Goal: Task Accomplishment & Management: Manage account settings

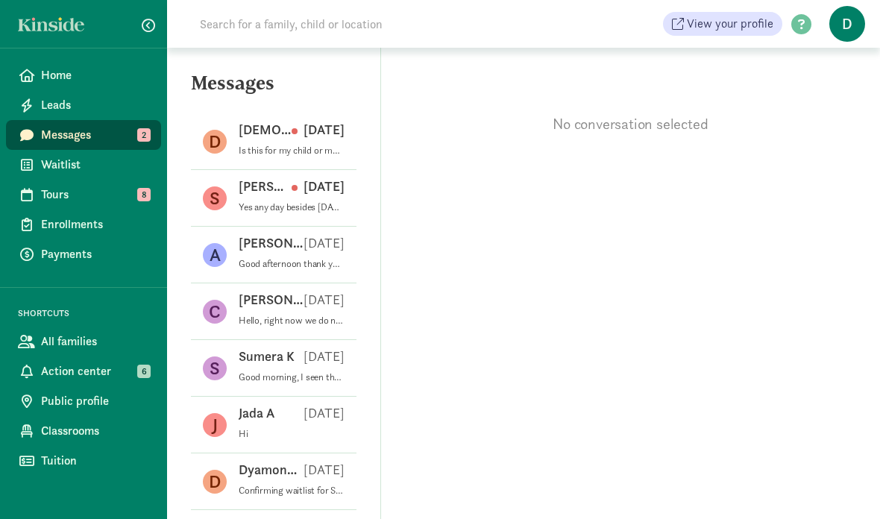
click at [240, 203] on p "Yes any day besides Wednesday" at bounding box center [292, 207] width 106 height 12
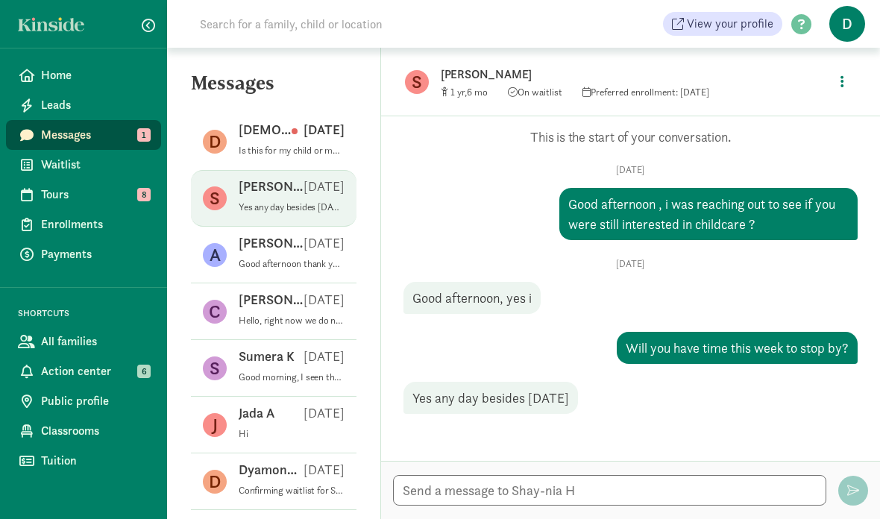
scroll to position [60, 0]
click at [600, 486] on textarea at bounding box center [609, 490] width 433 height 31
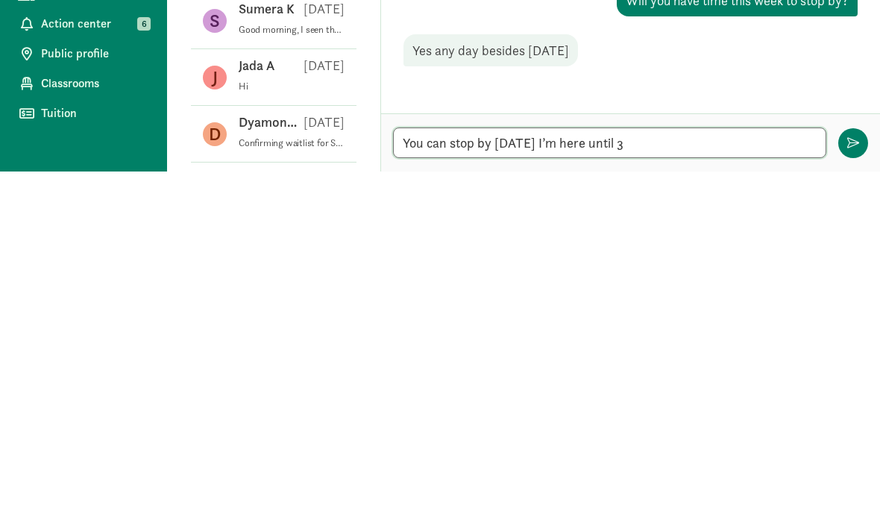
type textarea "You can stop by [DATE] I’m here until 3"
click at [857, 485] on span "button" at bounding box center [853, 491] width 12 height 12
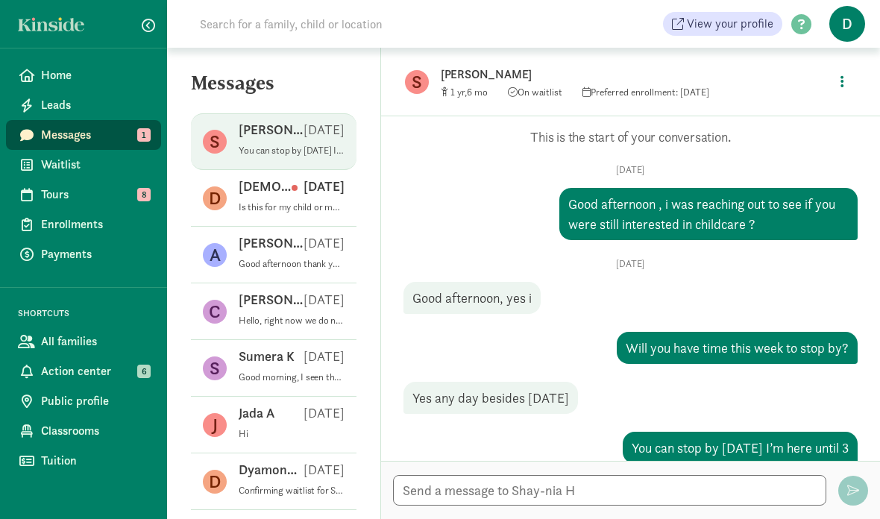
click at [216, 186] on figure "D" at bounding box center [215, 198] width 24 height 24
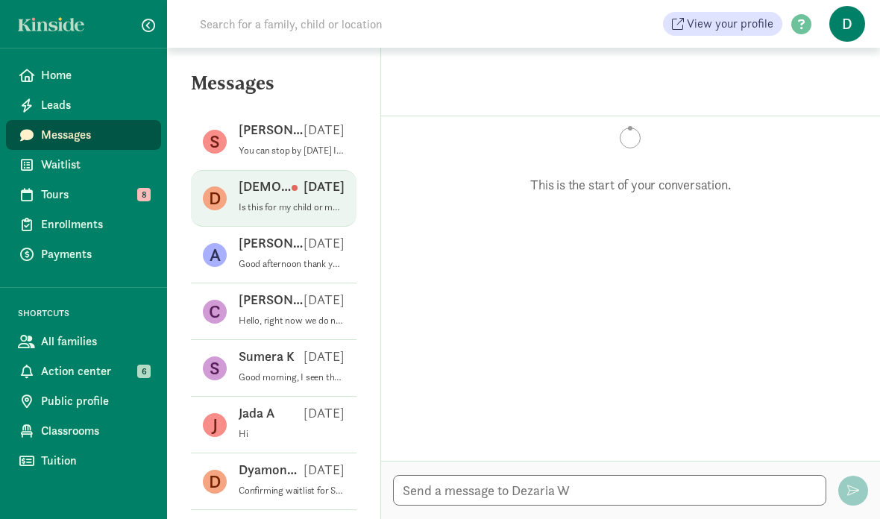
scroll to position [92, 0]
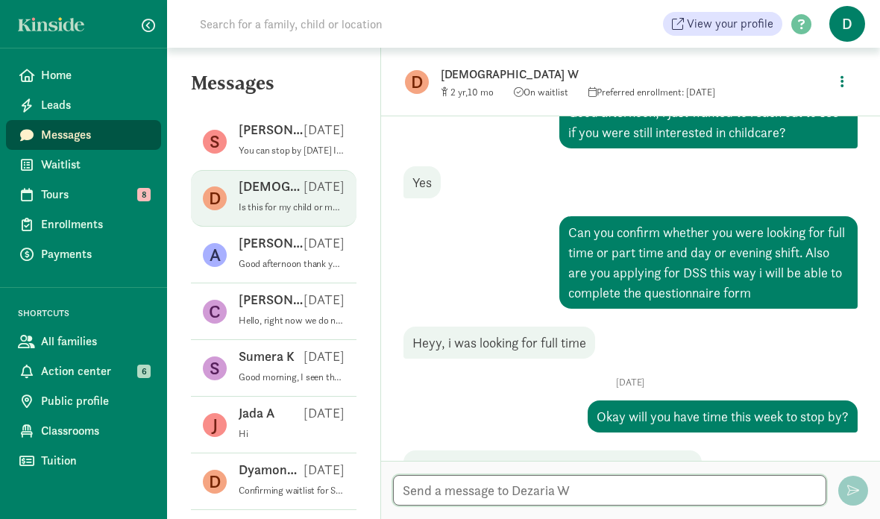
click at [535, 485] on textarea at bounding box center [609, 490] width 433 height 31
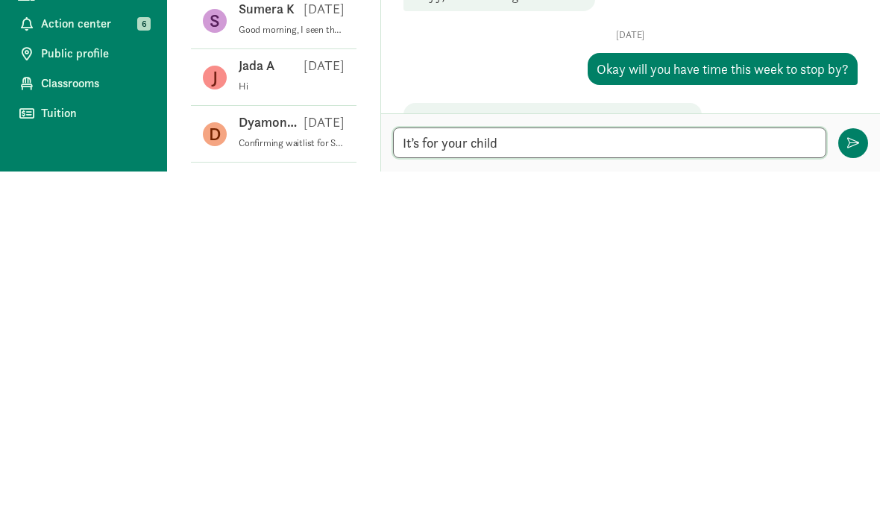
type textarea "It’s for your child"
click at [852, 485] on span "button" at bounding box center [853, 491] width 12 height 12
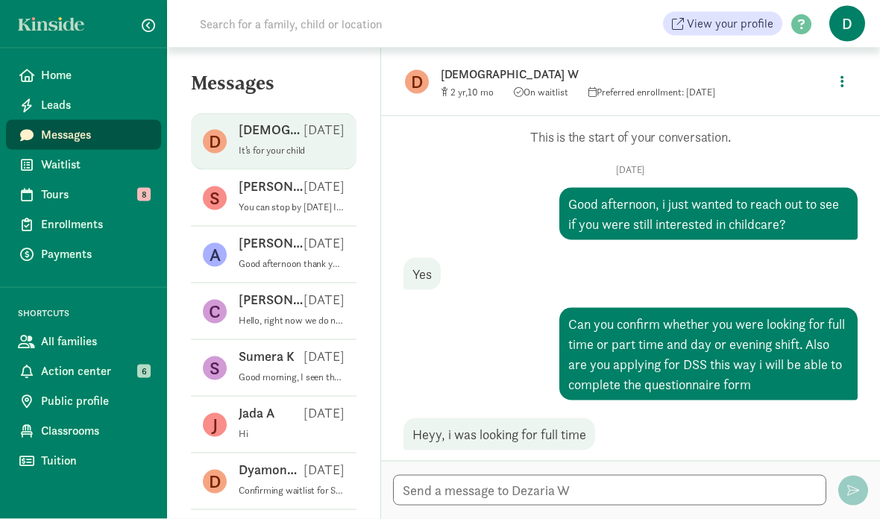
scroll to position [0, 0]
click at [46, 192] on span "Tours" at bounding box center [95, 195] width 108 height 18
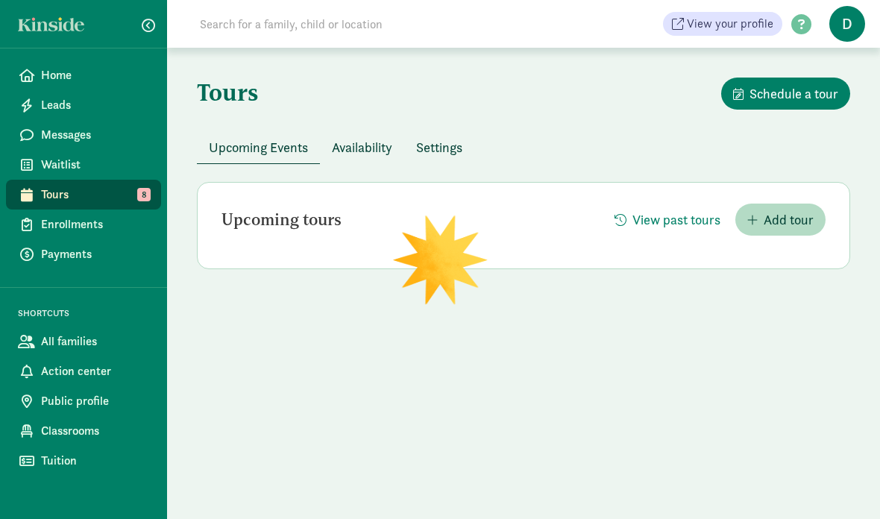
scroll to position [60, 0]
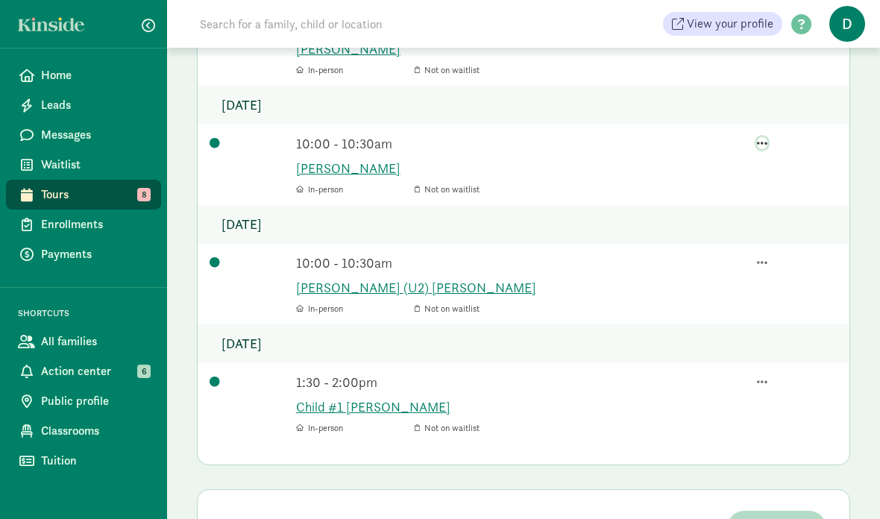
click at [767, 138] on span "button" at bounding box center [762, 144] width 10 height 12
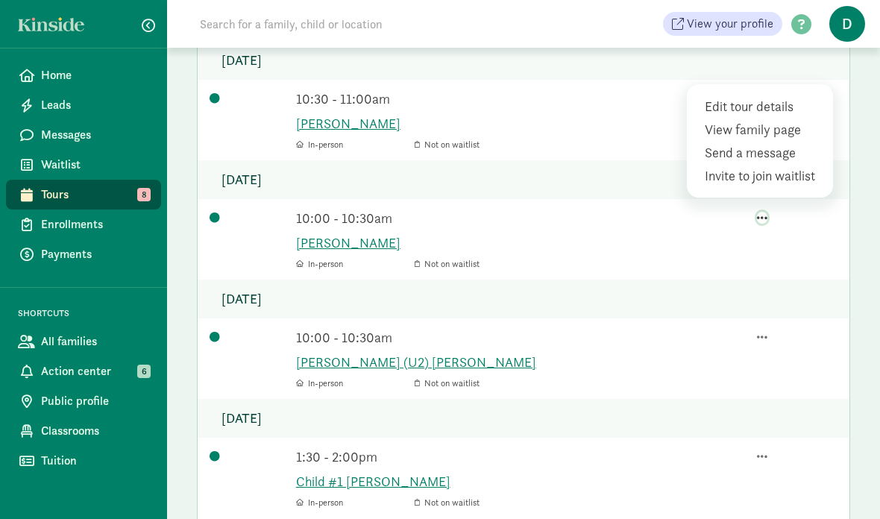
scroll to position [205, 0]
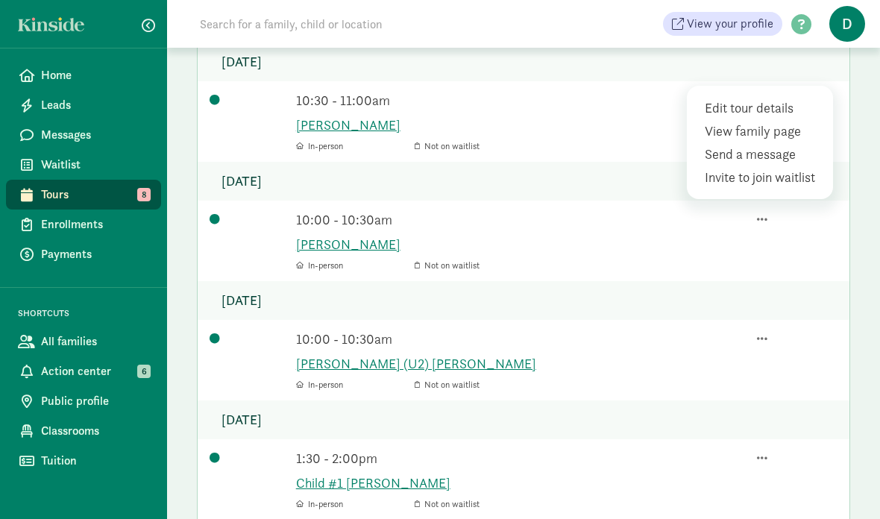
click at [787, 121] on div "Edit tour details" at bounding box center [763, 131] width 116 height 20
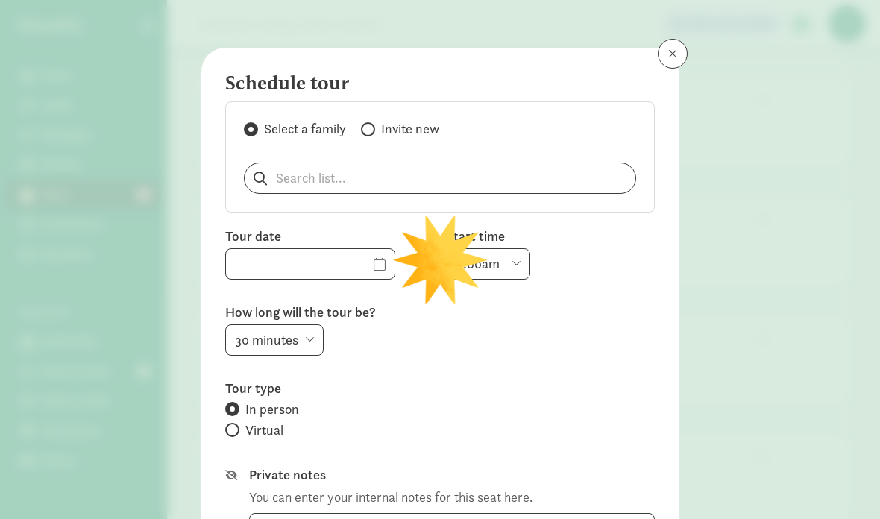
type input "[DATE]"
select select "10:00am"
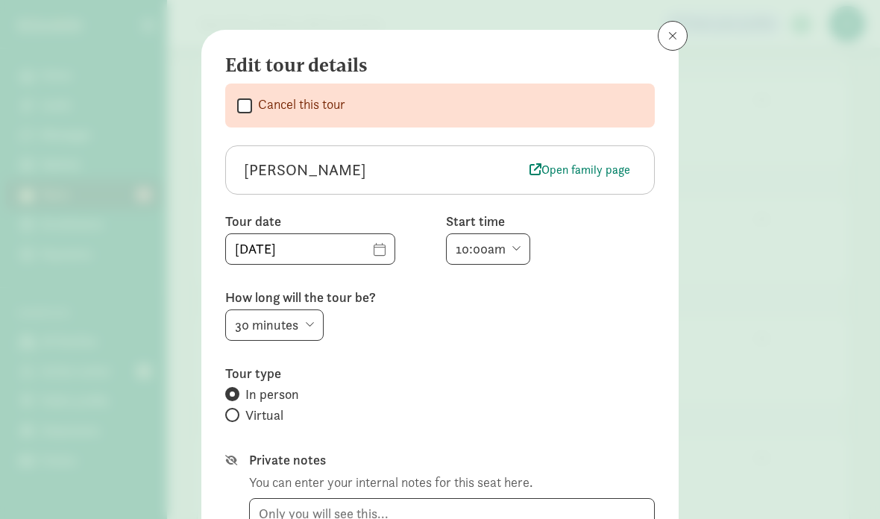
scroll to position [20, 0]
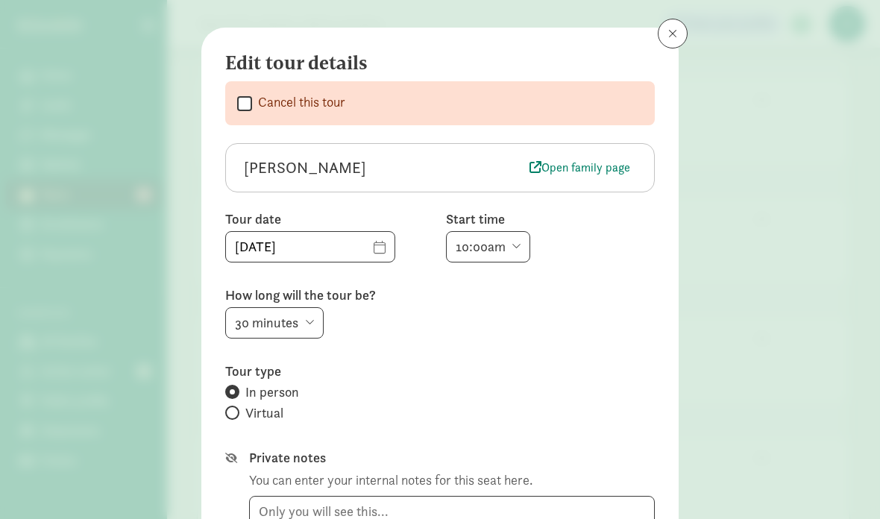
click at [240, 98] on input "Cancel this tour" at bounding box center [244, 103] width 15 height 20
checkbox input "true"
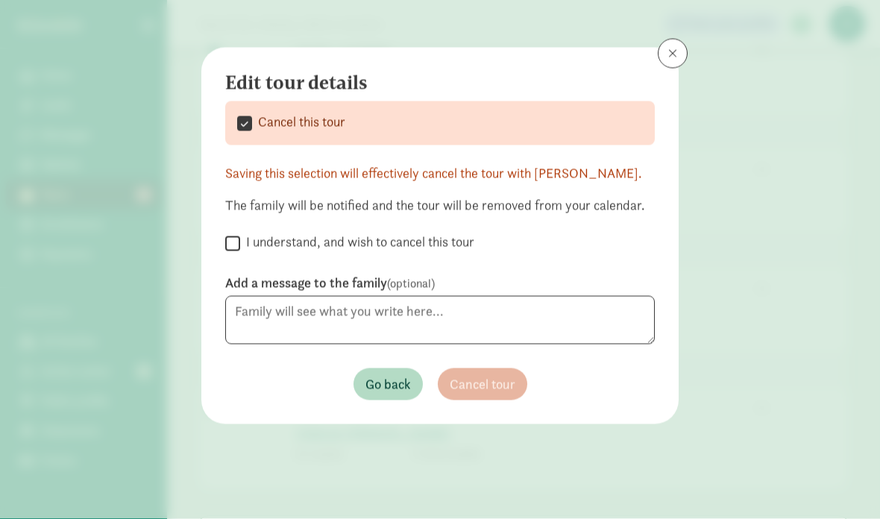
scroll to position [259, 0]
click at [561, 321] on textarea at bounding box center [440, 320] width 430 height 48
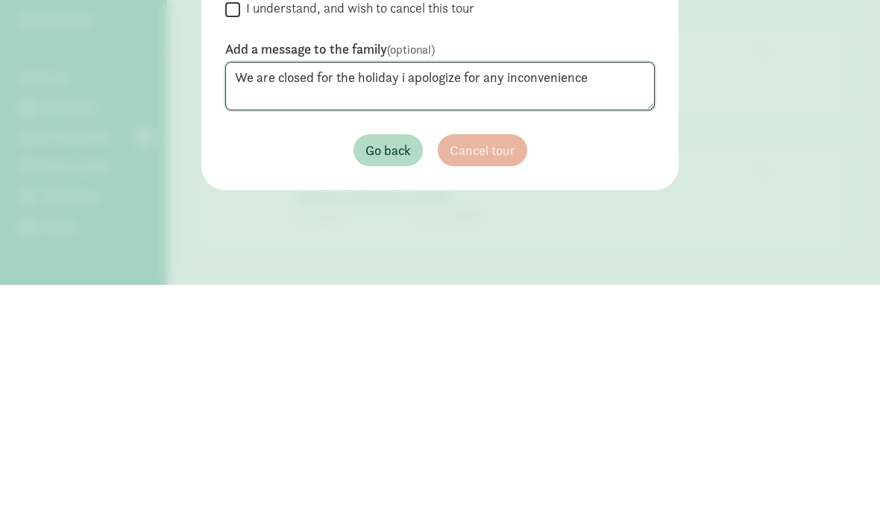
type textarea "We are closed for the holiday i apologize for any inconvenience"
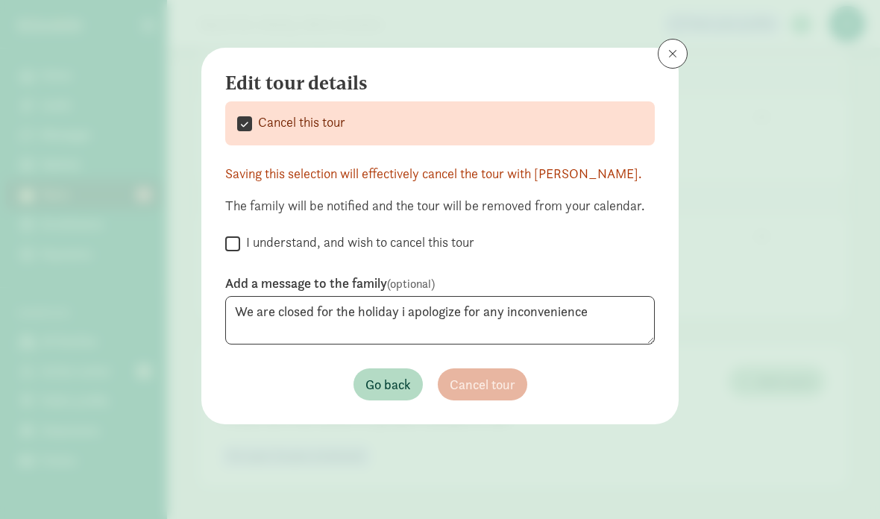
click at [232, 247] on input "I understand, and wish to cancel this tour" at bounding box center [232, 243] width 15 height 20
checkbox input "true"
click at [519, 384] on button "Cancel tour" at bounding box center [482, 384] width 89 height 32
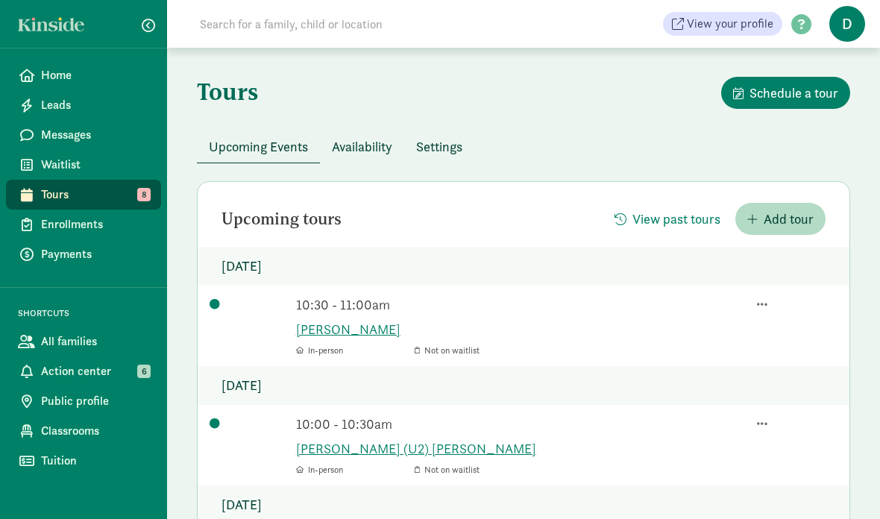
scroll to position [0, 0]
click at [84, 167] on span "Waitlist" at bounding box center [95, 165] width 108 height 18
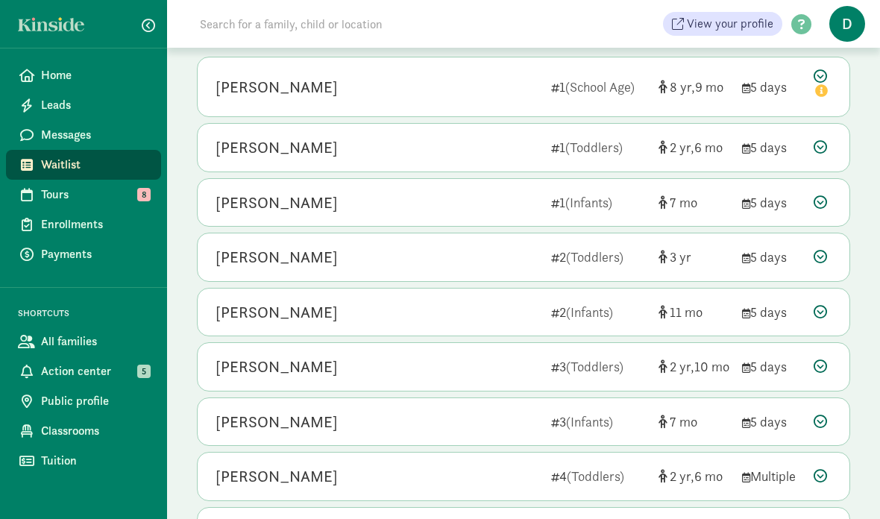
scroll to position [189, 0]
click at [816, 148] on icon at bounding box center [820, 145] width 13 height 13
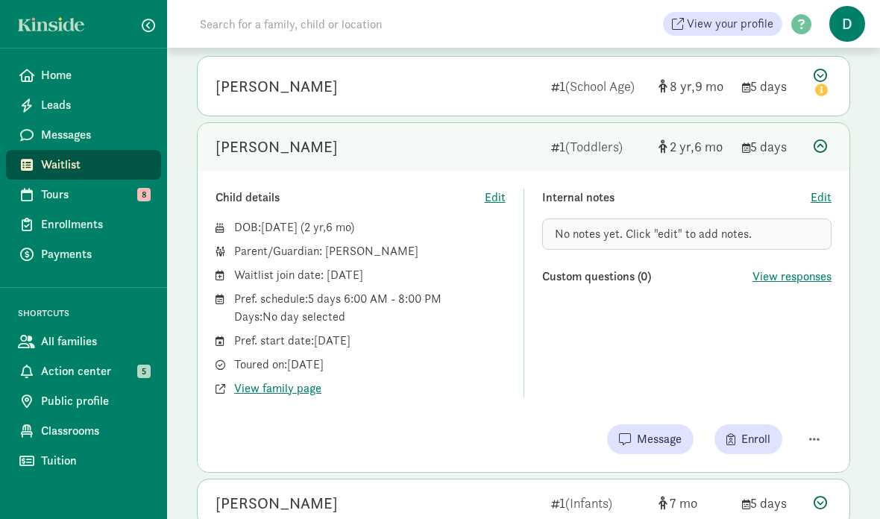
click at [820, 146] on icon at bounding box center [820, 145] width 13 height 13
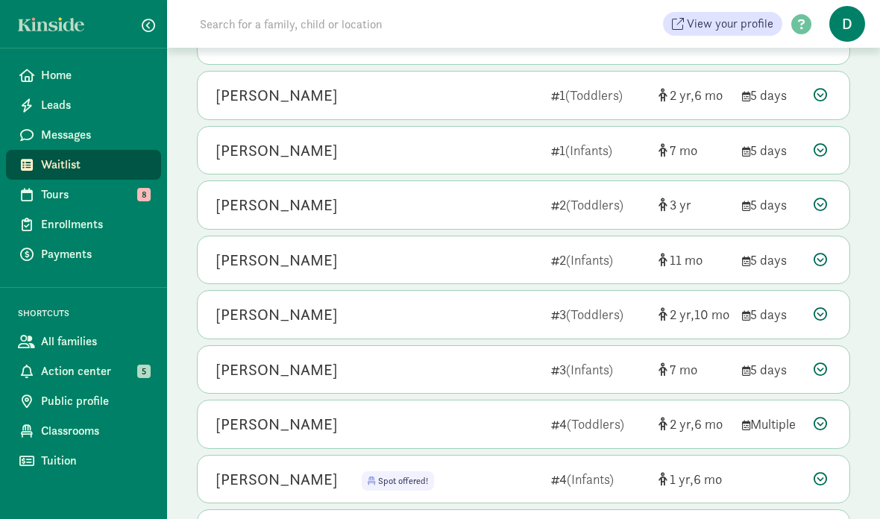
scroll to position [241, 0]
click at [808, 317] on div "Ka’reme Nash 3 (Toddlers) 2 10 5 days" at bounding box center [524, 314] width 652 height 48
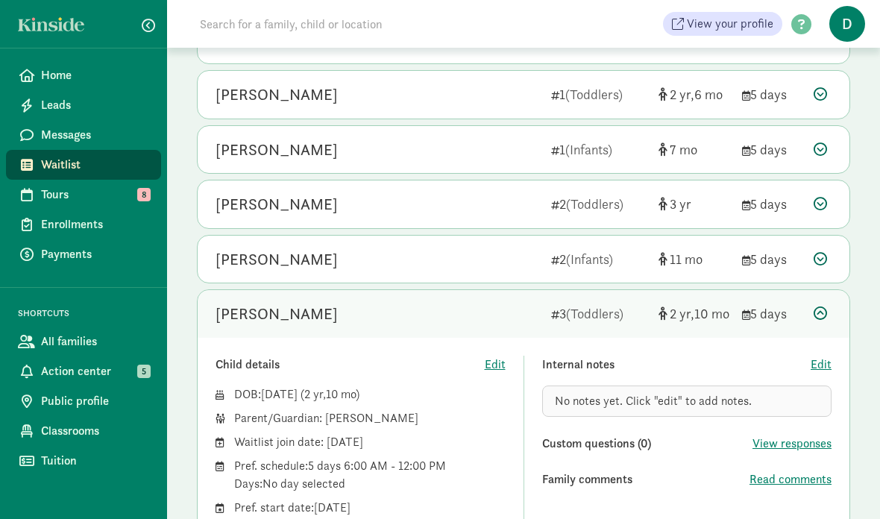
click at [813, 319] on div "Ka’reme Nash 3 (Toddlers) 2 10 5 days" at bounding box center [524, 314] width 652 height 48
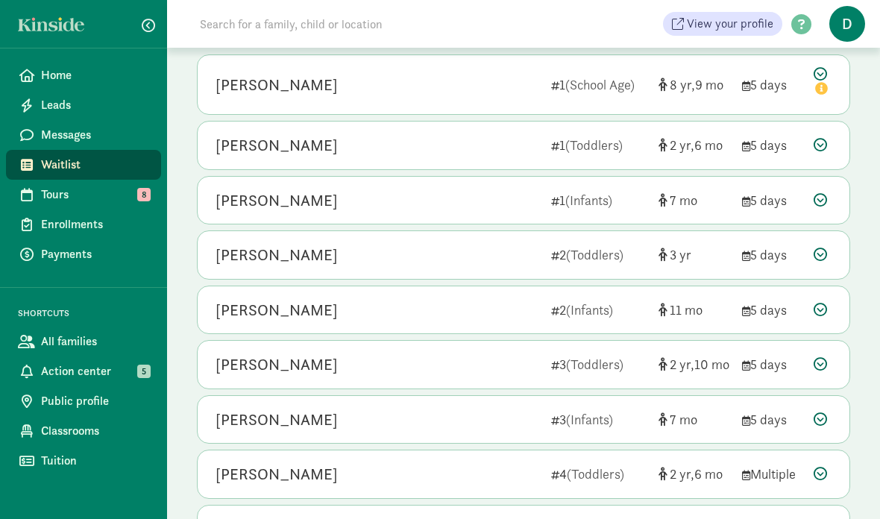
scroll to position [193, 0]
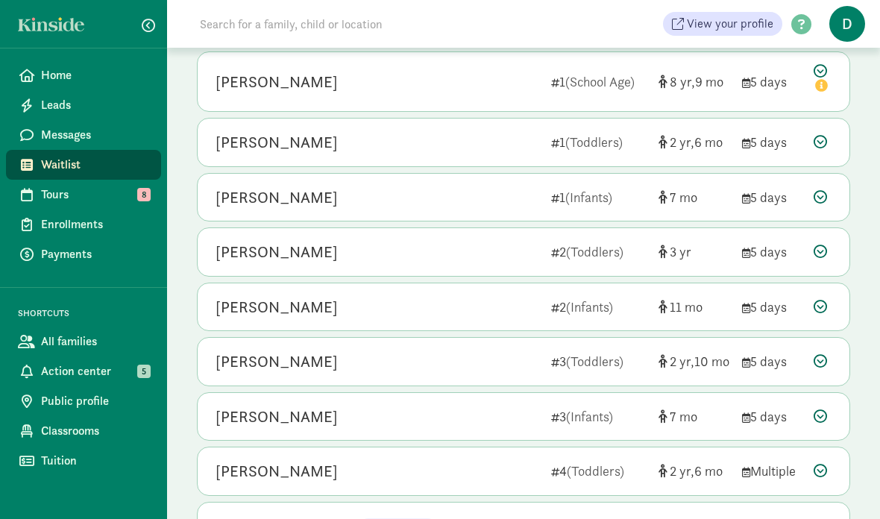
click at [808, 140] on div "Hassan Pope 1 (Toddlers) 2 6 5 days" at bounding box center [524, 143] width 652 height 48
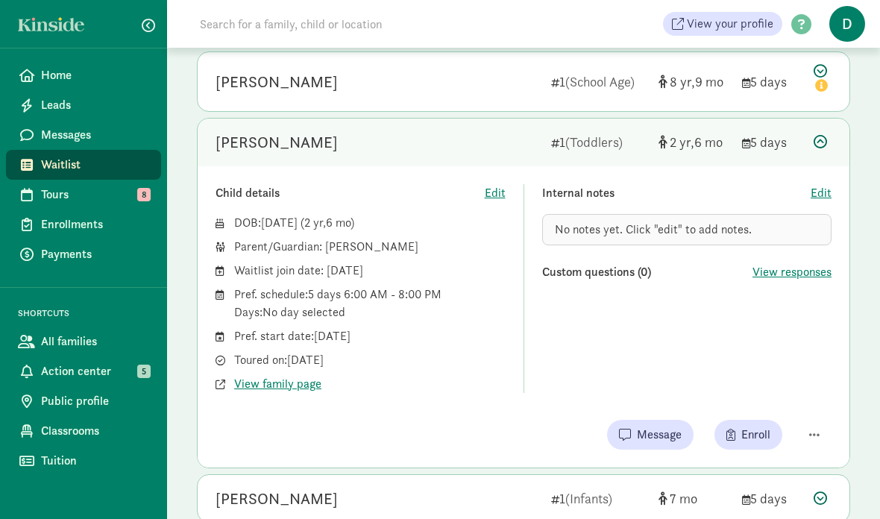
scroll to position [210, 0]
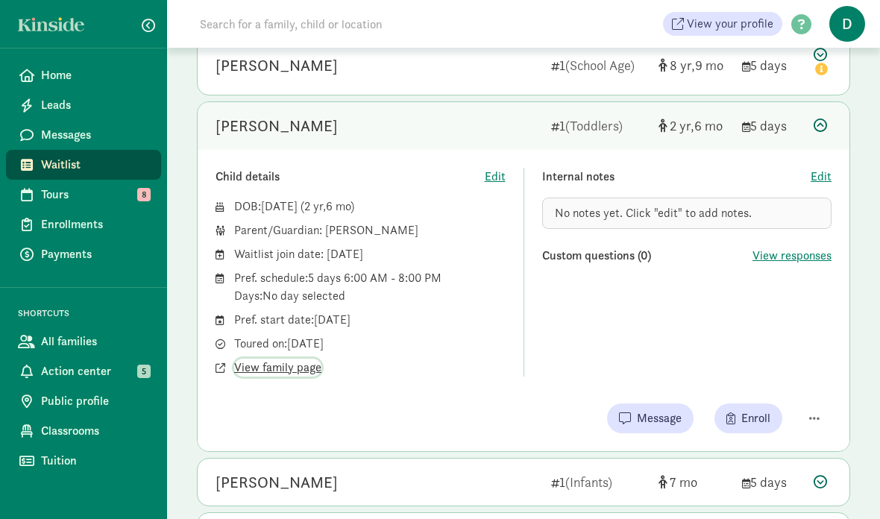
click at [247, 371] on span "View family page" at bounding box center [277, 368] width 87 height 18
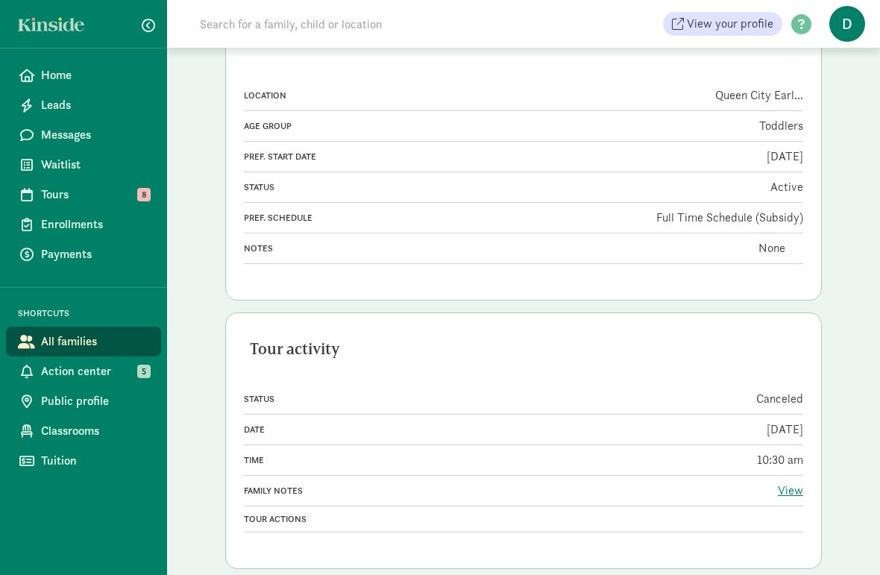
scroll to position [1072, 0]
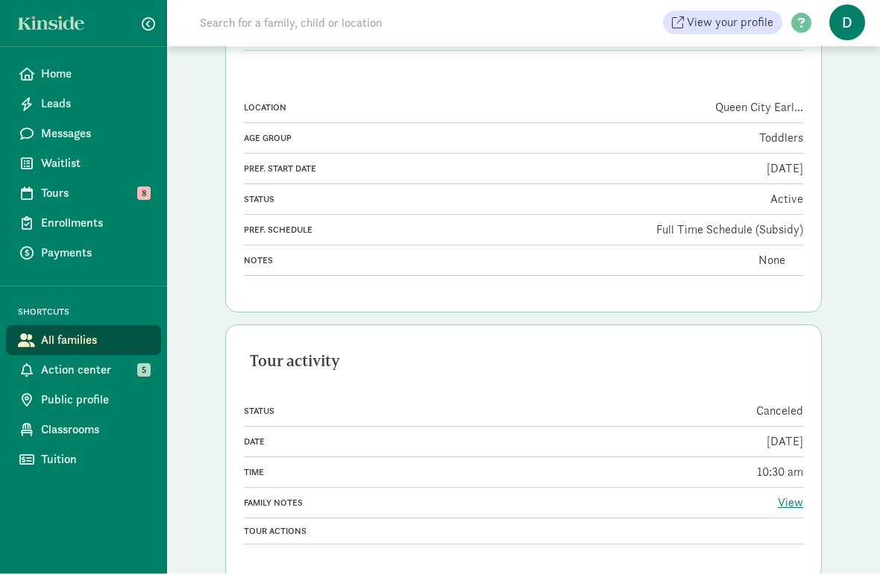
click at [61, 216] on span "Enrollments" at bounding box center [95, 225] width 108 height 18
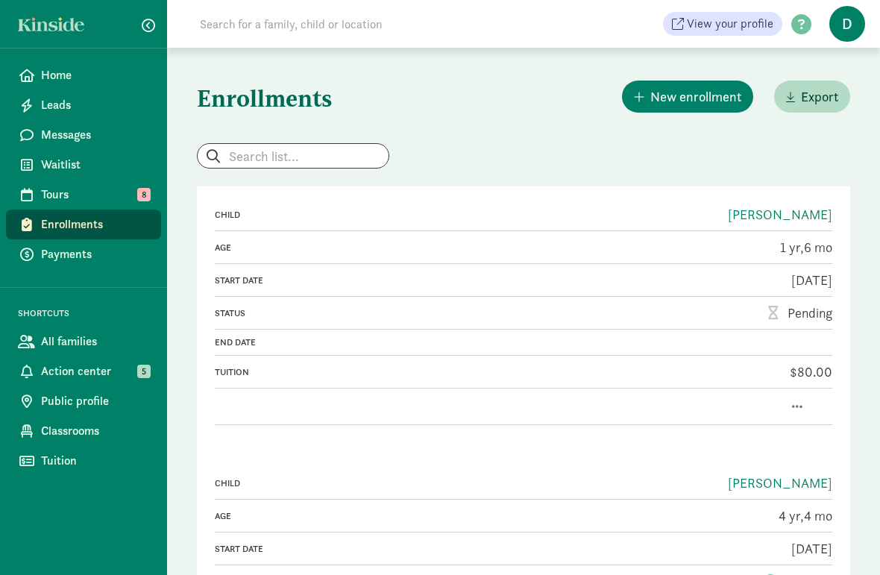
click at [39, 166] on link "Waitlist" at bounding box center [83, 165] width 155 height 30
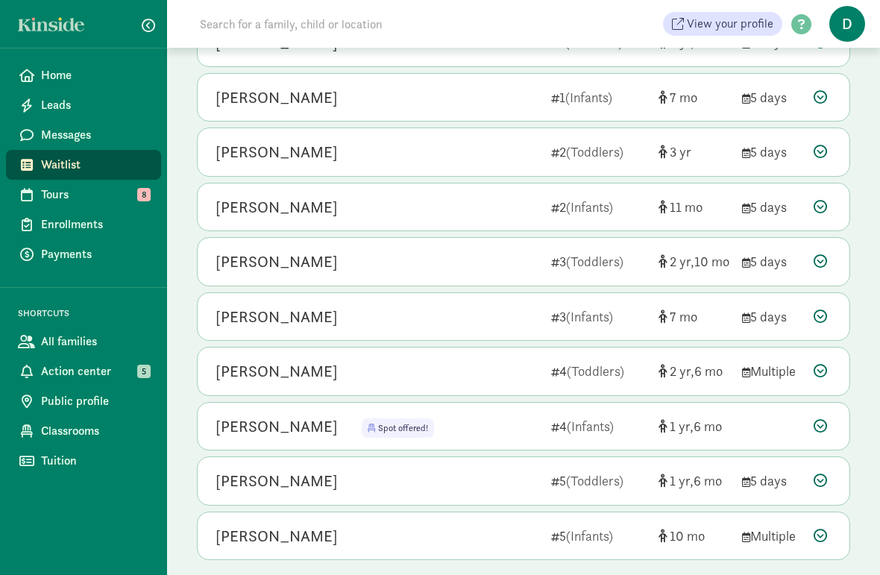
scroll to position [294, 0]
click at [830, 151] on div at bounding box center [823, 151] width 18 height 20
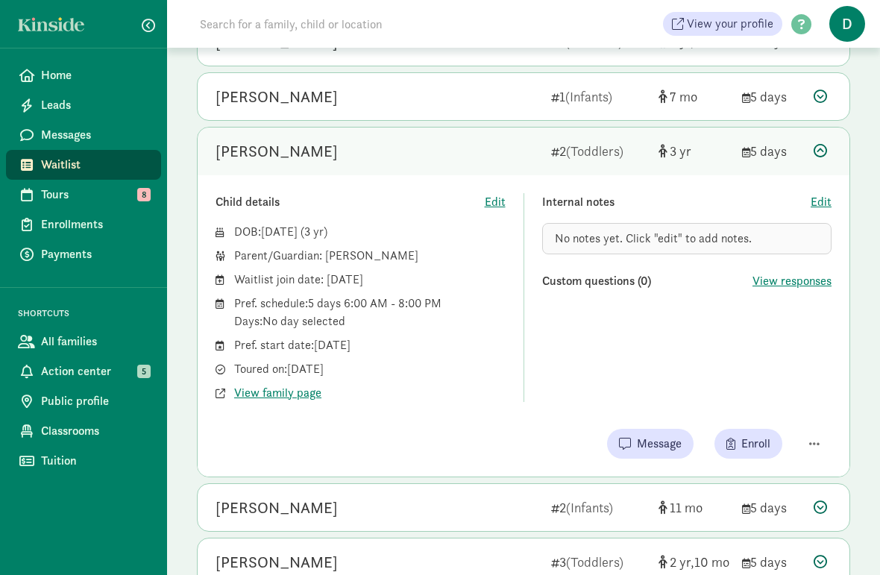
click at [828, 153] on div at bounding box center [823, 151] width 18 height 20
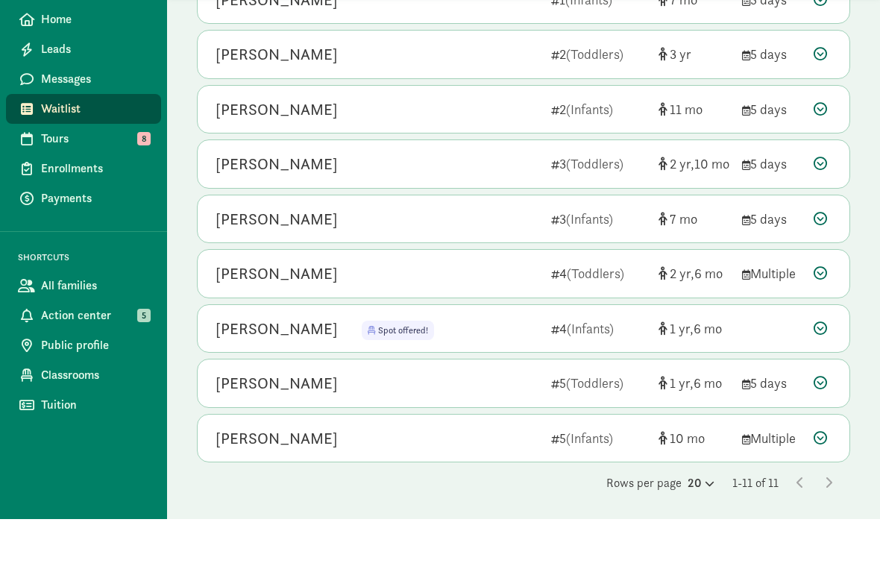
scroll to position [334, 0]
click at [805, 362] on div "Yahyaa Khan Spot offered! Spot offered! 4 (Infants) 1 6" at bounding box center [524, 386] width 652 height 48
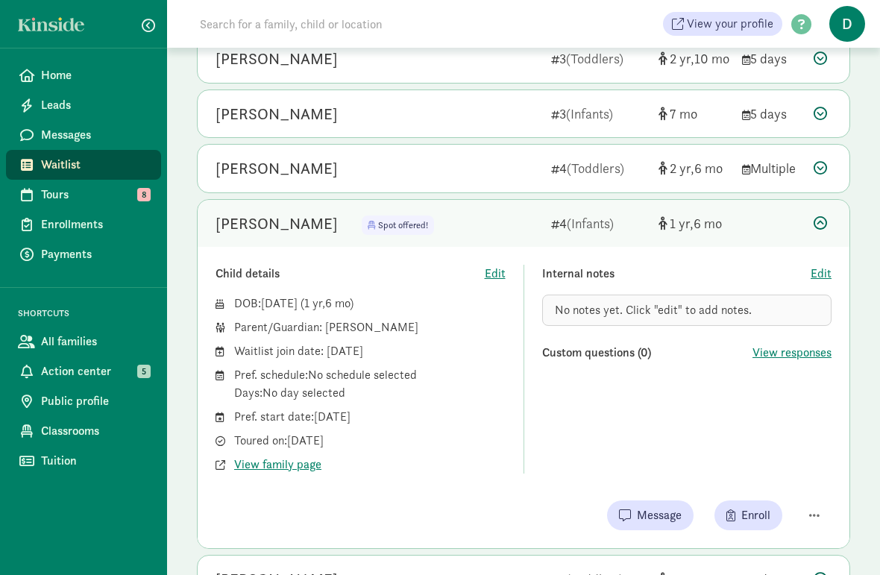
scroll to position [499, 0]
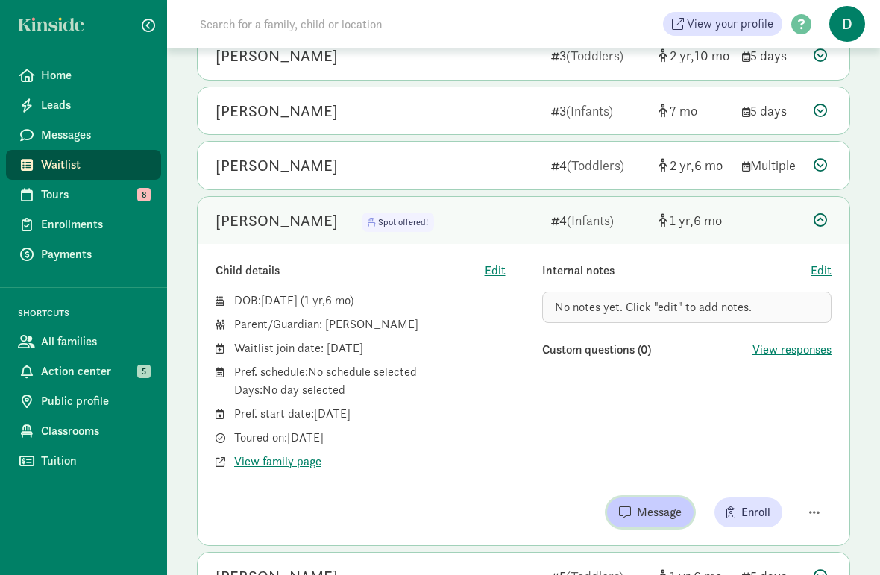
click at [662, 515] on span "Message" at bounding box center [659, 512] width 45 height 18
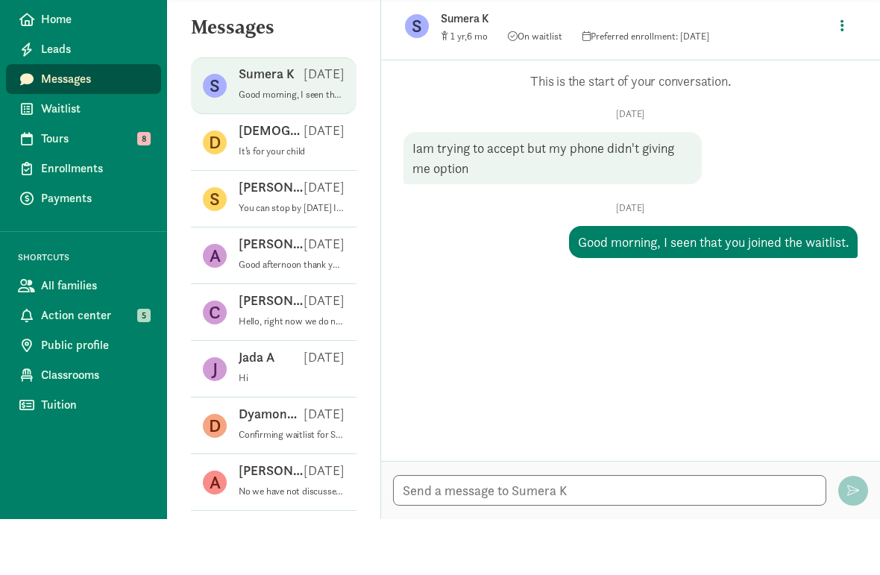
scroll to position [37, 0]
click at [538, 531] on textarea at bounding box center [609, 546] width 433 height 31
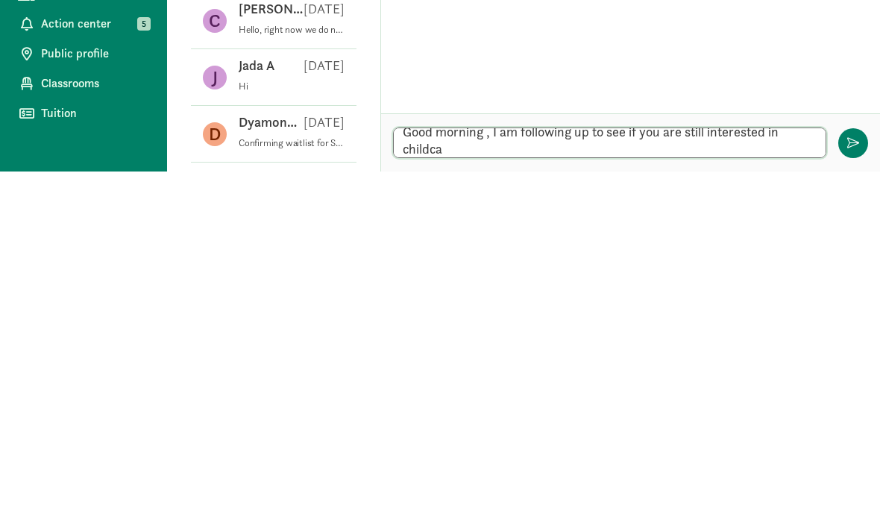
scroll to position [0, 0]
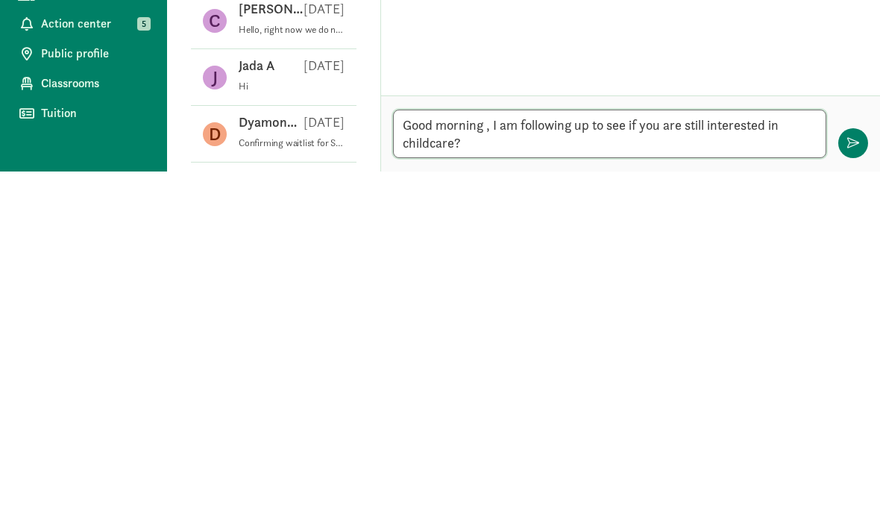
type textarea "Good morning , I am following up to see if you are still interested in childcar…"
click at [864, 476] on button "button" at bounding box center [853, 491] width 30 height 30
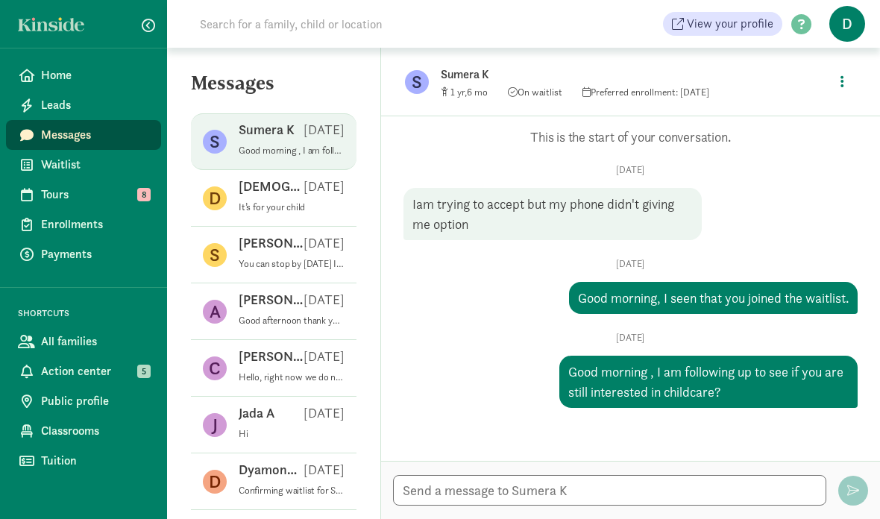
click at [46, 169] on span "Waitlist" at bounding box center [95, 165] width 108 height 18
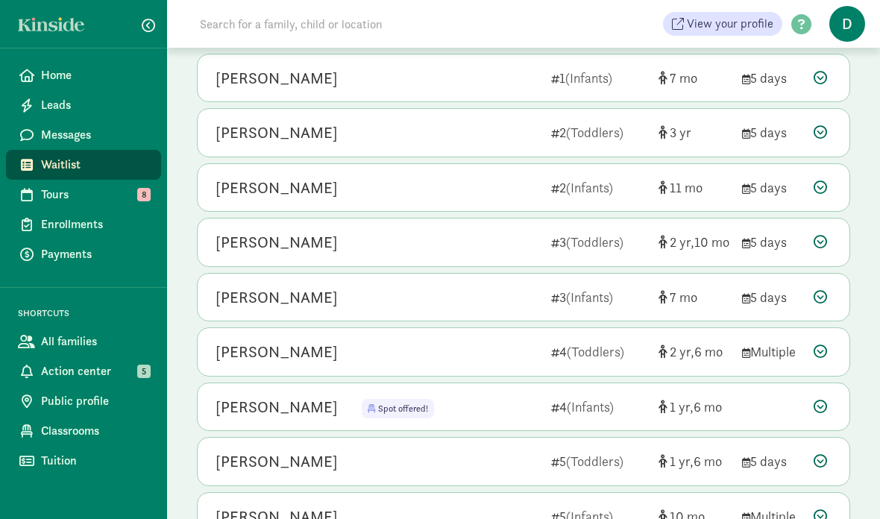
scroll to position [330, 0]
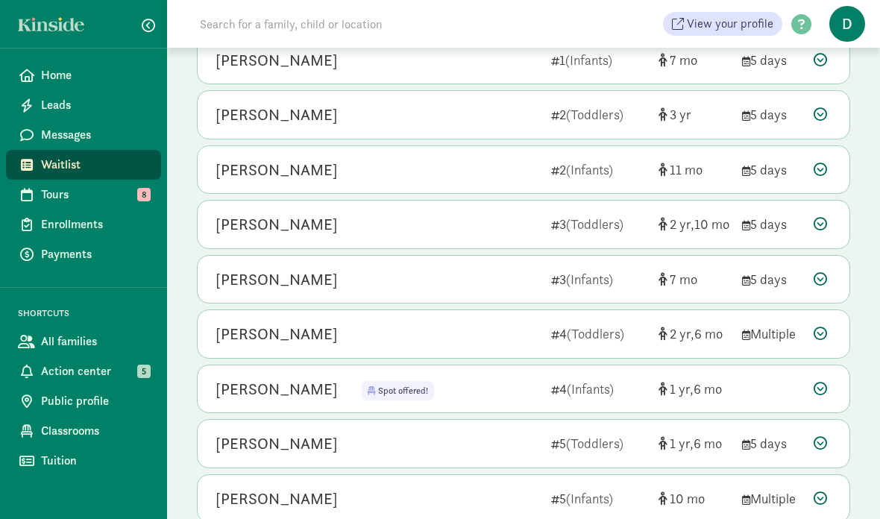
click at [305, 436] on div "[PERSON_NAME]" at bounding box center [277, 444] width 122 height 24
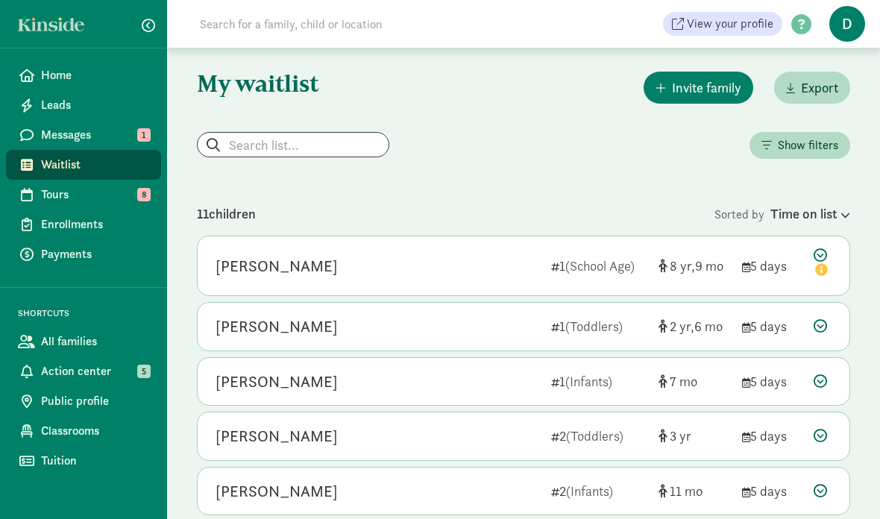
scroll to position [0, 0]
